Goal: Navigation & Orientation: Find specific page/section

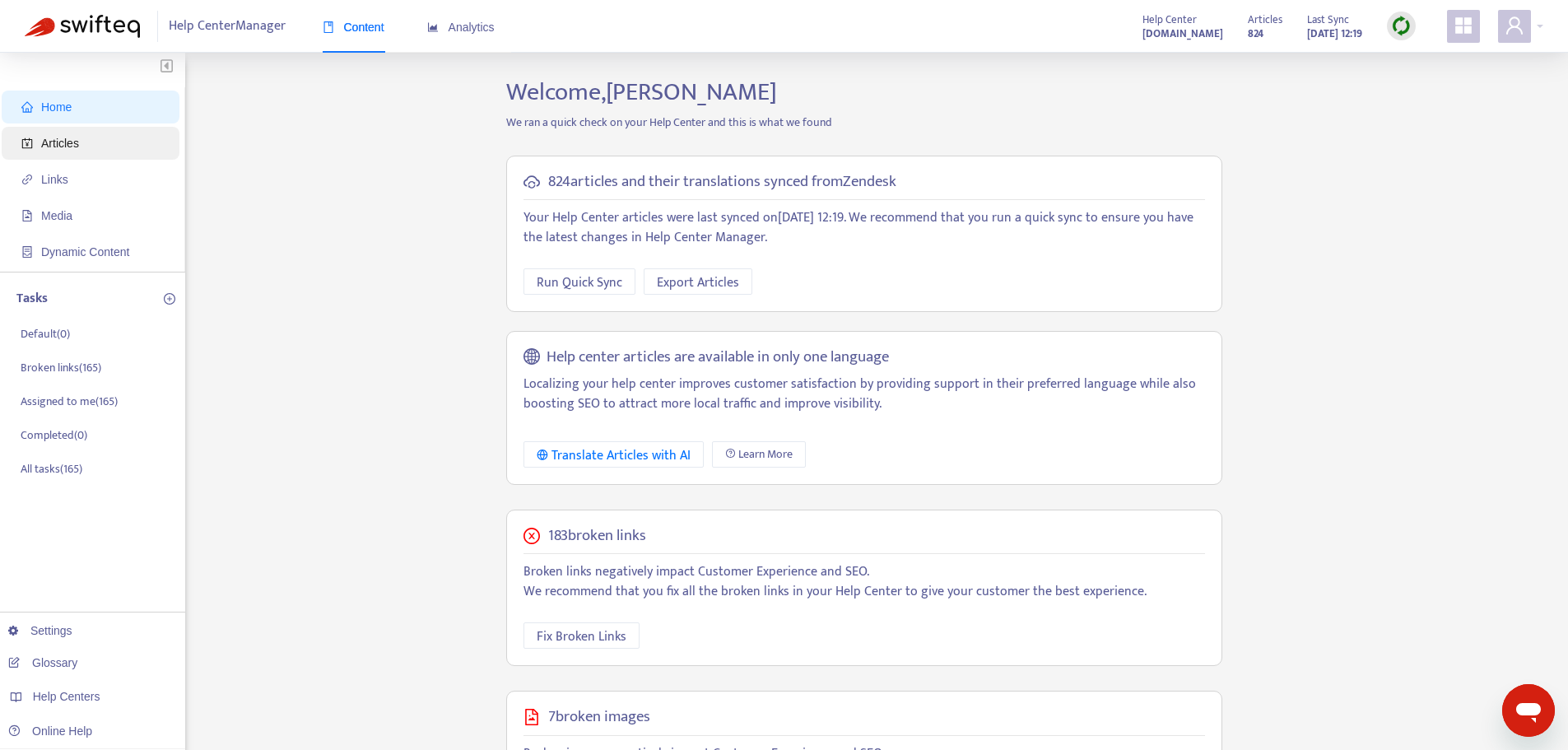
click at [59, 144] on span "Articles" at bounding box center [60, 143] width 38 height 13
